Goal: Task Accomplishment & Management: Manage account settings

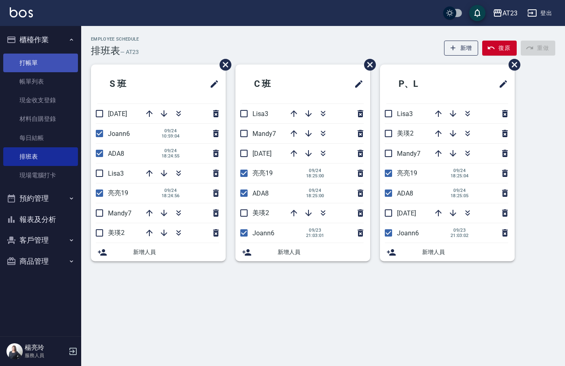
click at [45, 71] on link "打帳單" at bounding box center [40, 63] width 75 height 19
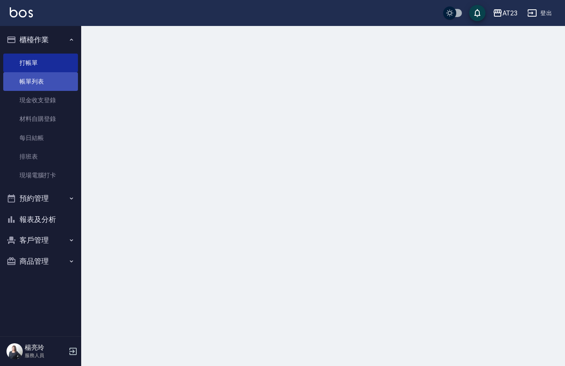
click at [51, 84] on link "帳單列表" at bounding box center [40, 81] width 75 height 19
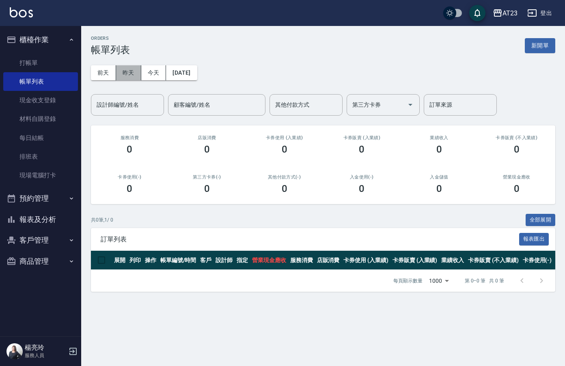
click at [124, 71] on button "昨天" at bounding box center [128, 72] width 25 height 15
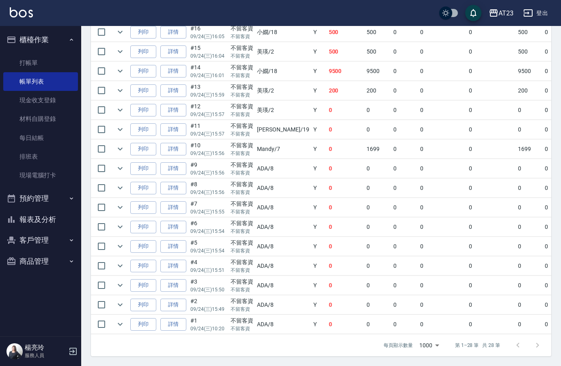
scroll to position [487, 0]
click at [171, 222] on link "詳情" at bounding box center [173, 227] width 26 height 13
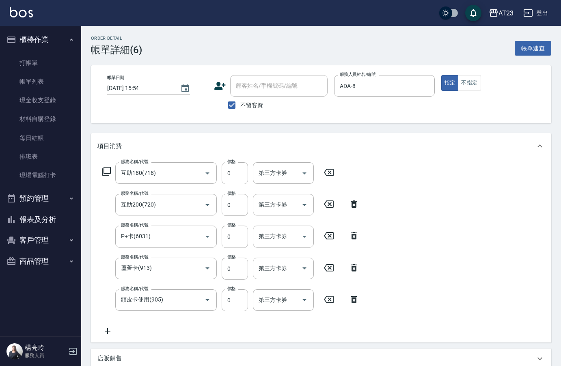
type input "2025/09/24 15:54"
checkbox input "true"
type input "ADA-8"
type input "互助180(718)"
type input "互助200(720)"
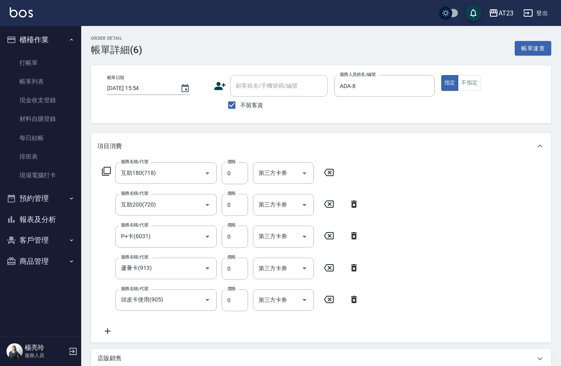
type input "P+卡(6031)"
type input "蘆薈卡(913)"
type input "頭皮卡使用(905)"
click at [265, 170] on input "嚕咪-35" at bounding box center [270, 173] width 29 height 14
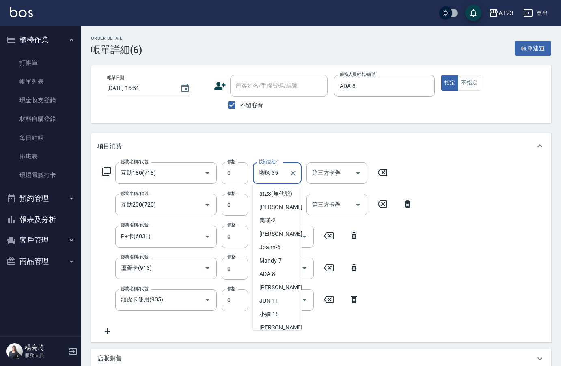
scroll to position [115, 0]
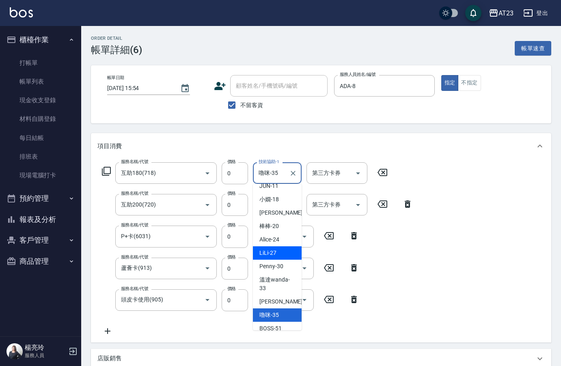
click at [271, 257] on span "LiLi -27" at bounding box center [267, 253] width 17 height 9
type input "LiLi-27"
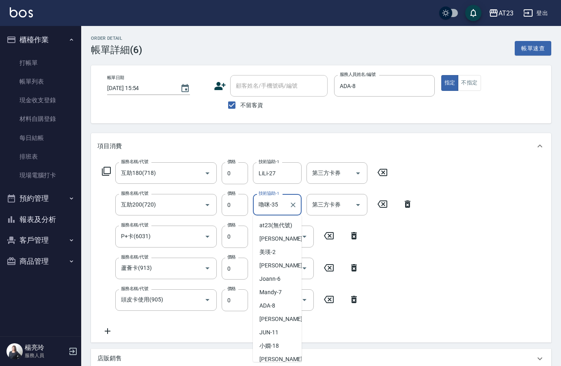
click at [274, 206] on input "嚕咪-35" at bounding box center [270, 205] width 29 height 14
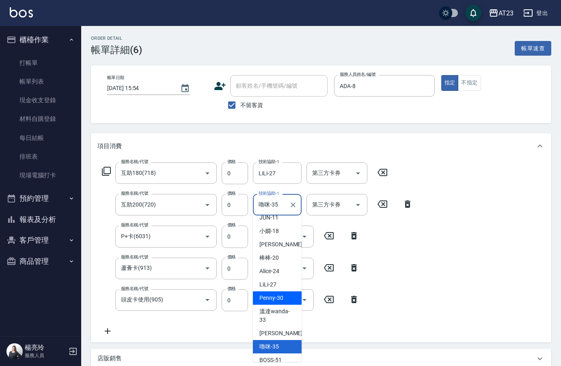
drag, startPoint x: 284, startPoint y: 300, endPoint x: 282, endPoint y: 295, distance: 5.0
click at [283, 296] on ul "at23 (無代號) 歐娜 -1 美瑛 -2 Lisa -3 Joann -6 Mandy -7 ADA -8 Leon -10 JUN -11 小嫺 -18…" at bounding box center [277, 288] width 49 height 146
click at [282, 291] on div "LiLi -27" at bounding box center [277, 284] width 49 height 13
type input "LiLi-27"
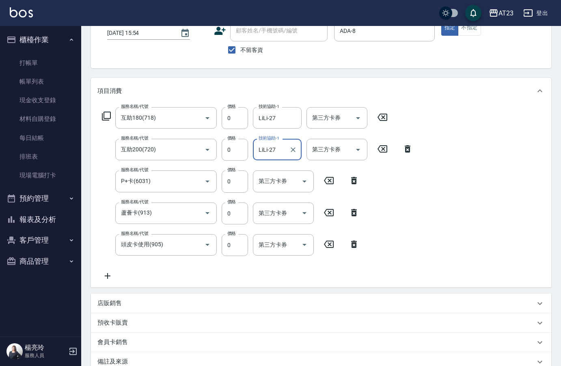
scroll to position [122, 0]
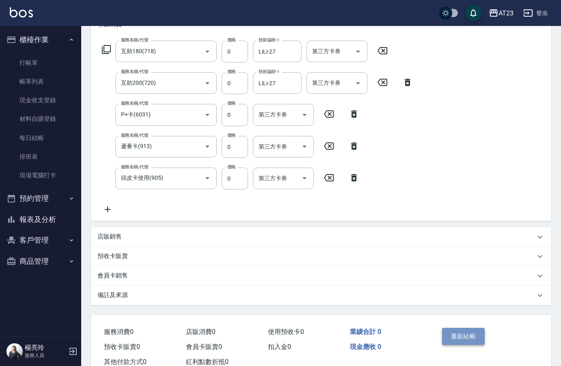
click at [456, 333] on button "重新結帳" at bounding box center [463, 336] width 43 height 17
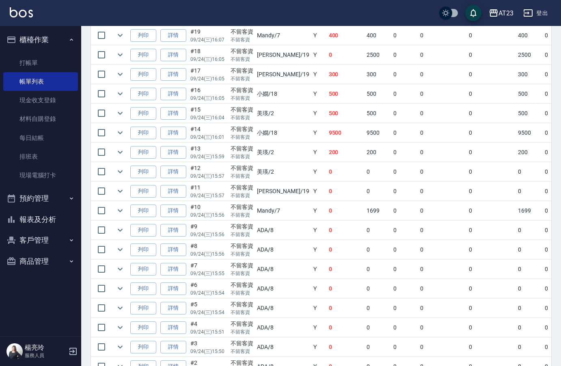
scroll to position [487, 0]
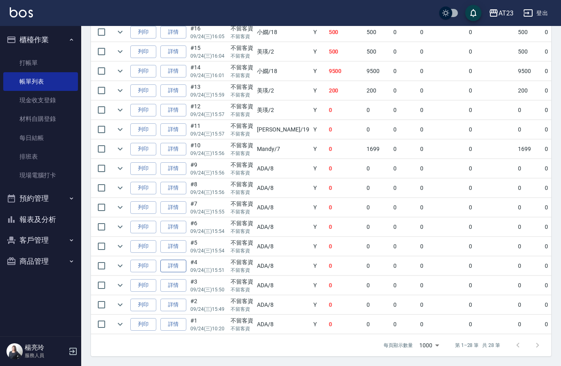
click at [178, 260] on link "詳情" at bounding box center [173, 266] width 26 height 13
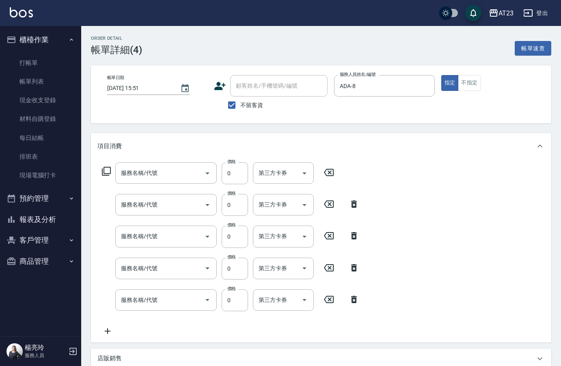
type input "2025/09/24 15:51"
checkbox input "true"
type input "ADA-8"
type input "互助200(720)"
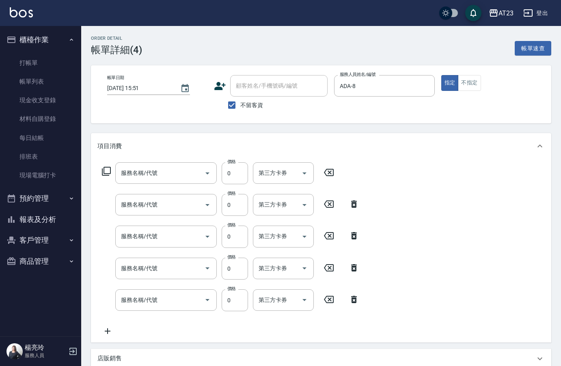
type input "晶緞護髮卡(623)"
type input "蘆薈卡(913)"
type input "頭皮卡使用(905)"
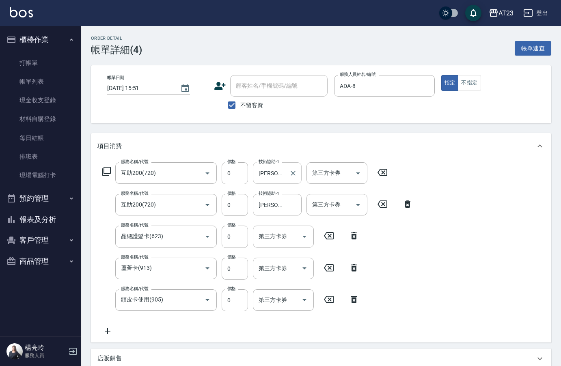
click at [282, 172] on input "Amy-34" at bounding box center [270, 173] width 29 height 14
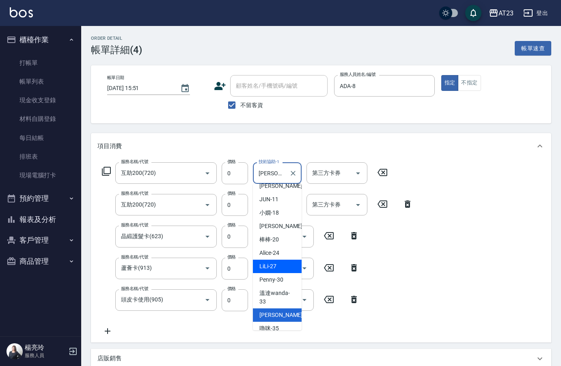
scroll to position [142, 0]
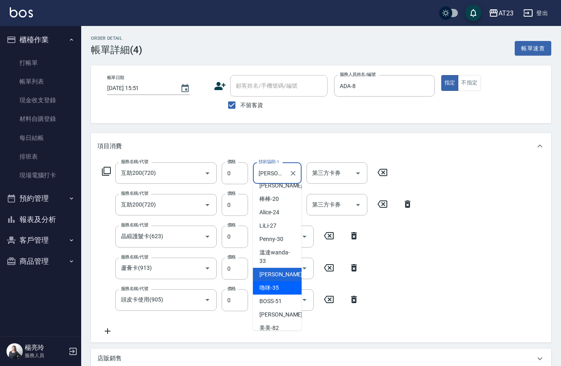
click at [272, 292] on span "嚕咪 -35" at bounding box center [268, 288] width 19 height 9
type input "嚕咪-35"
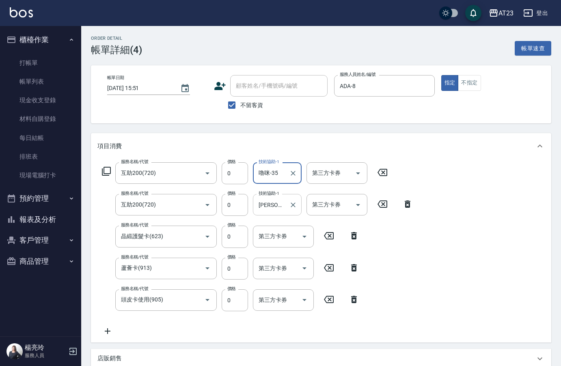
click at [267, 204] on input "Amy-34" at bounding box center [270, 205] width 29 height 14
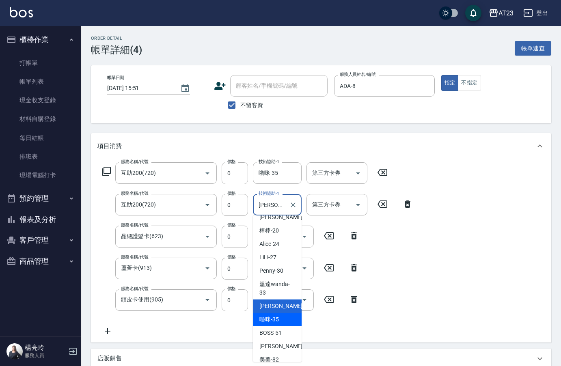
click at [273, 324] on span "嚕咪 -35" at bounding box center [268, 319] width 19 height 9
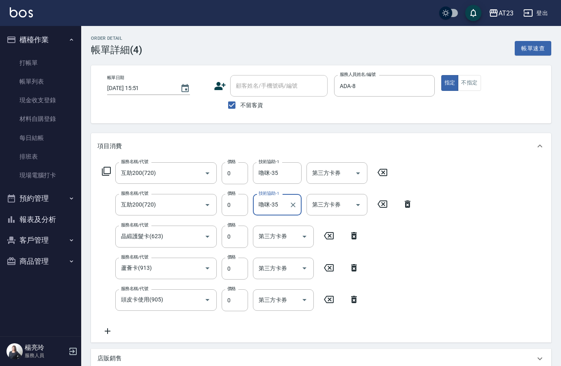
type input "嚕咪-35"
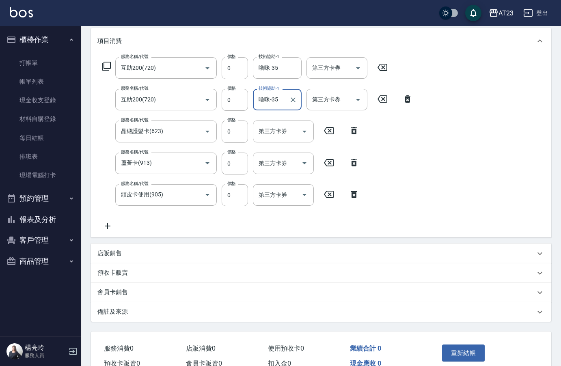
scroll to position [148, 0]
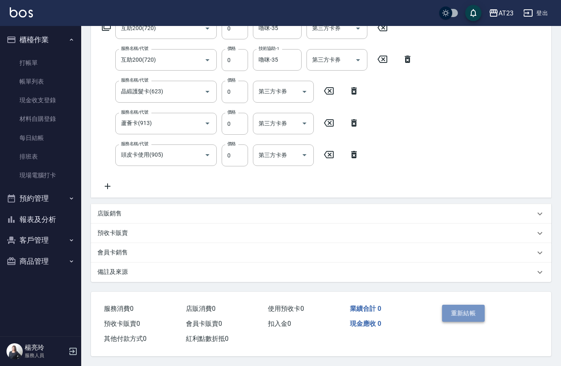
click at [468, 310] on button "重新結帳" at bounding box center [463, 313] width 43 height 17
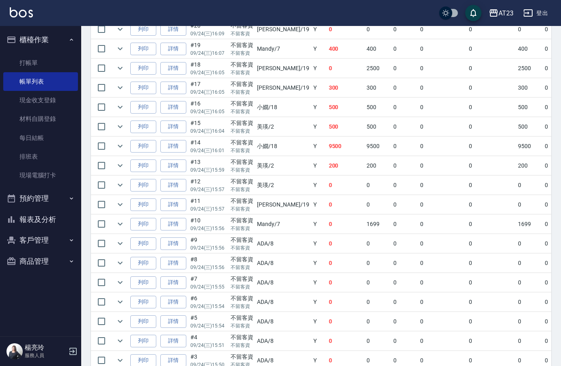
scroll to position [487, 0]
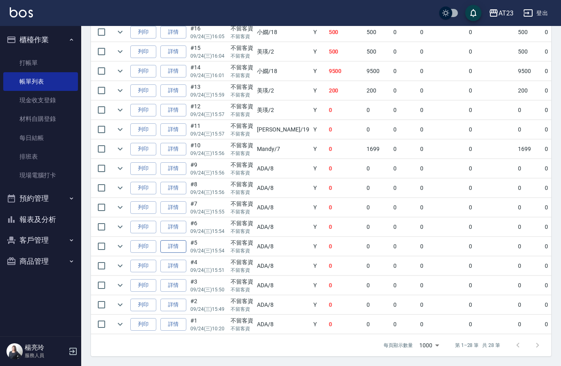
click at [175, 240] on link "詳情" at bounding box center [173, 246] width 26 height 13
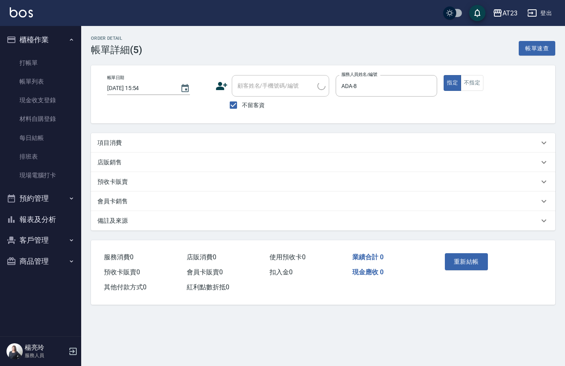
type input "2025/09/24 15:54"
checkbox input "true"
type input "ADA-8"
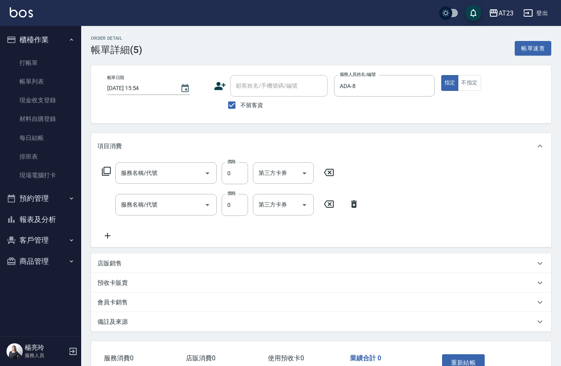
type input "互助160(716)"
type input "頭皮卡使用(905)"
click at [470, 360] on button "重新結帳" at bounding box center [463, 362] width 43 height 17
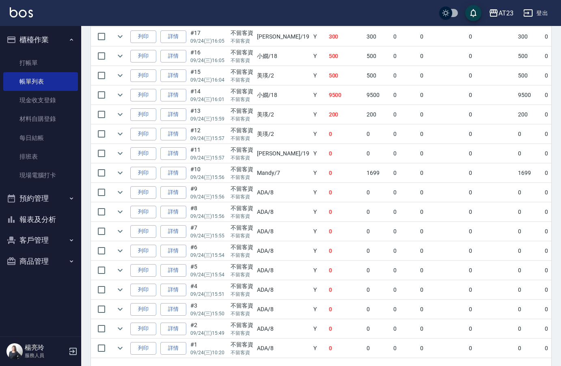
scroll to position [487, 0]
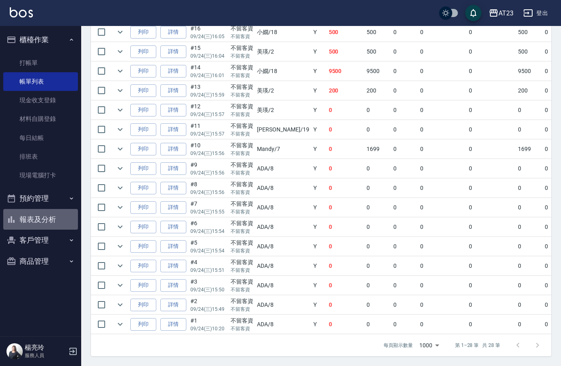
click at [44, 224] on button "報表及分析" at bounding box center [40, 219] width 75 height 21
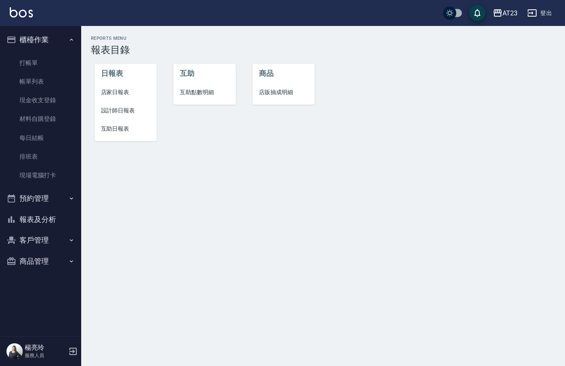
click at [127, 112] on span "設計師日報表" at bounding box center [125, 110] width 49 height 9
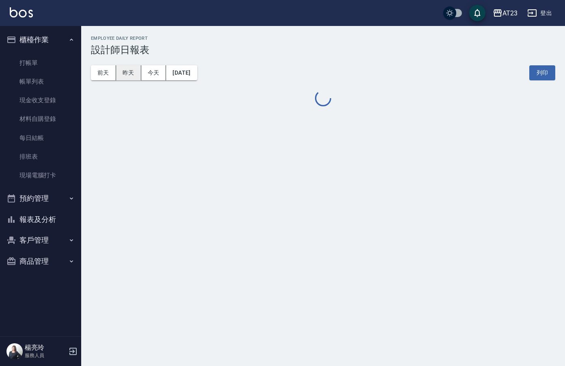
click at [136, 76] on button "昨天" at bounding box center [128, 72] width 25 height 15
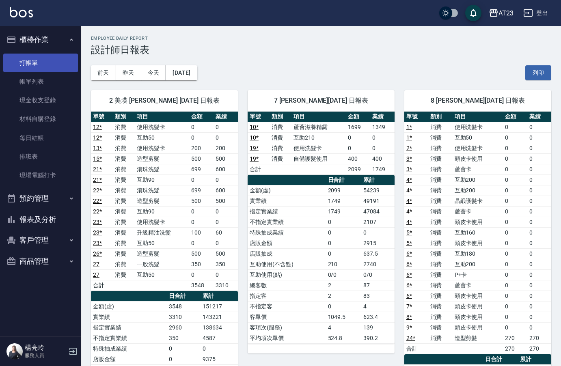
click at [37, 67] on link "打帳單" at bounding box center [40, 63] width 75 height 19
